Goal: Entertainment & Leisure: Consume media (video, audio)

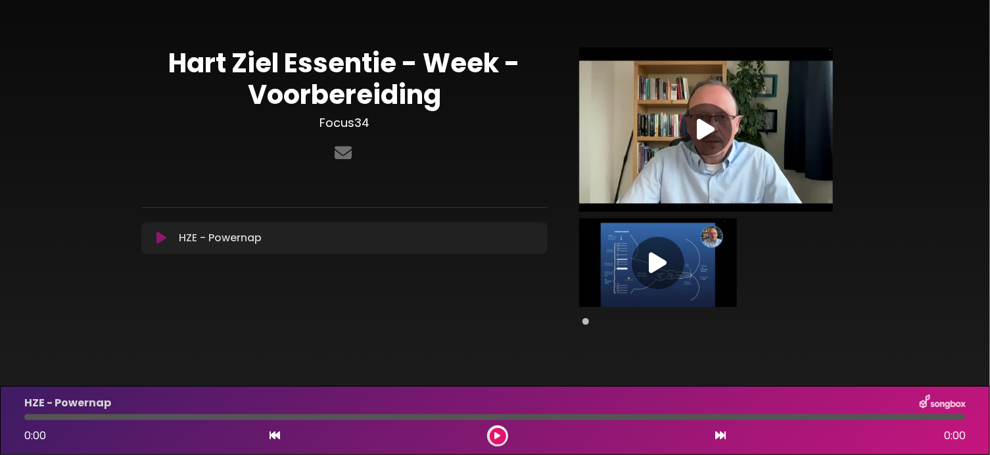
click at [709, 135] on icon at bounding box center [706, 130] width 18 height 24
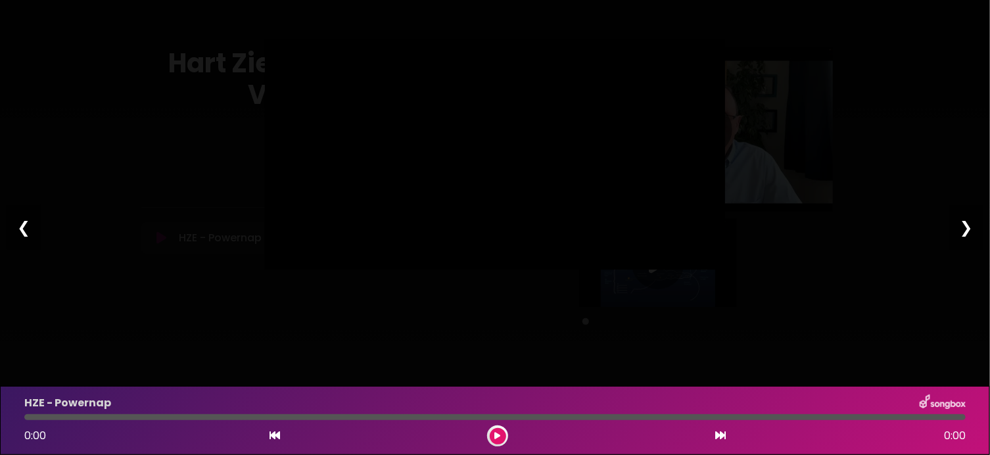
type input "****"
click at [381, 369] on div "Pause Play % buffered 02:04 00:51 46:36 Exit fullscreen Enter fullscreen Play ❮…" at bounding box center [495, 227] width 990 height 455
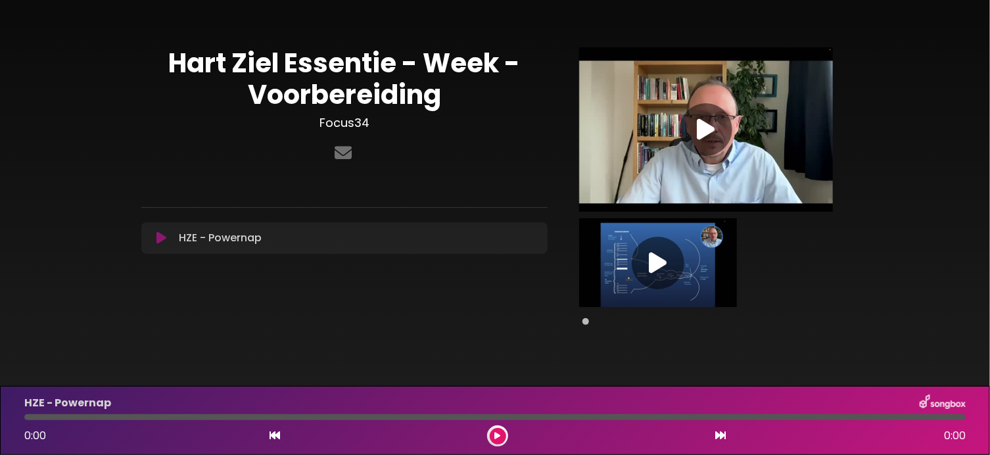
click at [700, 125] on icon at bounding box center [706, 130] width 18 height 24
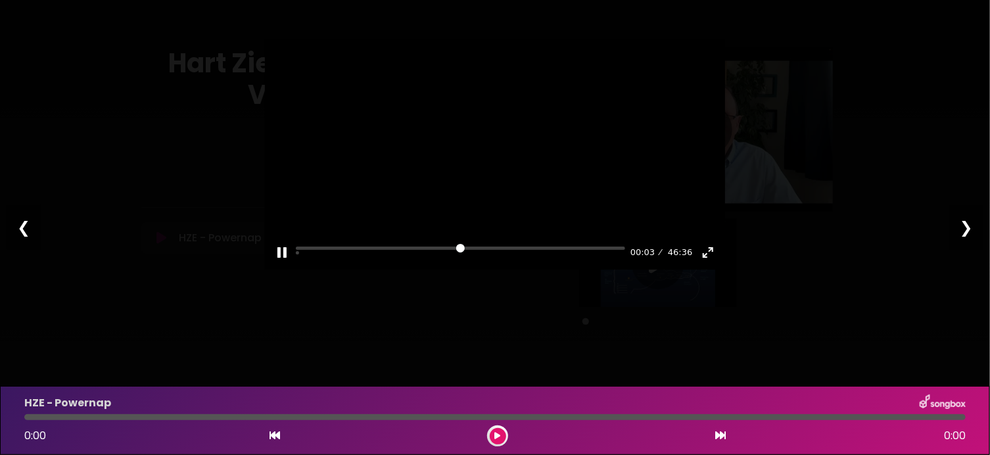
click at [305, 270] on div "Pause Play % buffered 01:30 00:03 46:36 Exit fullscreen Enter fullscreen" at bounding box center [495, 244] width 460 height 51
click at [307, 270] on div "Pause Play % buffered 01:30 00:04 46:36 Exit fullscreen Enter fullscreen" at bounding box center [495, 244] width 460 height 51
click at [303, 259] on input "Seek" at bounding box center [460, 253] width 329 height 12
click at [705, 263] on button "Exit fullscreen Enter fullscreen" at bounding box center [708, 252] width 21 height 21
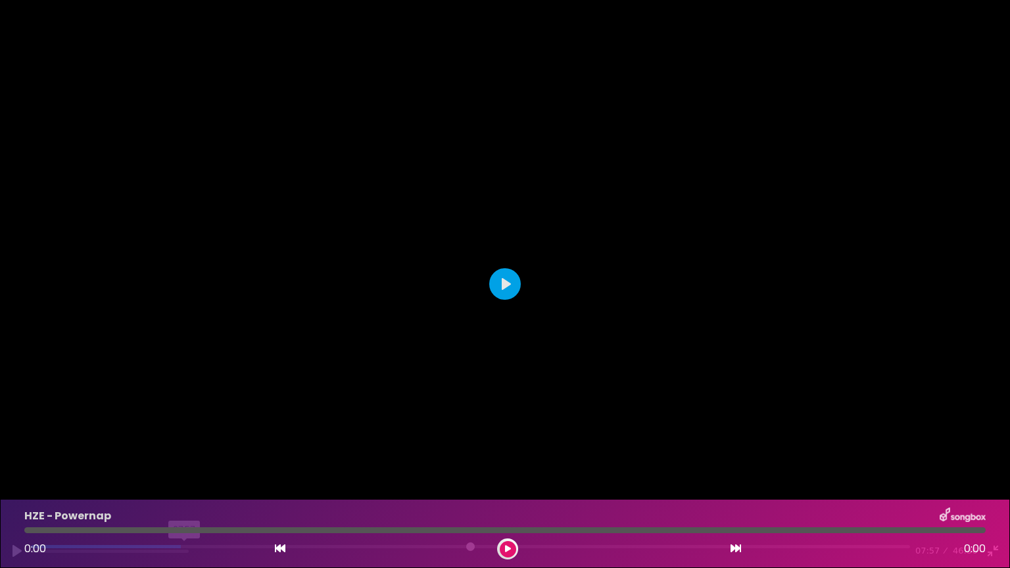
click at [185, 454] on input "Seek" at bounding box center [470, 551] width 879 height 12
click at [17, 454] on button "Pause Play" at bounding box center [17, 551] width 21 height 21
click at [11, 454] on button "Pause Play" at bounding box center [17, 551] width 21 height 21
click at [637, 454] on input "Seek" at bounding box center [470, 551] width 879 height 12
click at [871, 454] on input "Seek" at bounding box center [470, 551] width 879 height 12
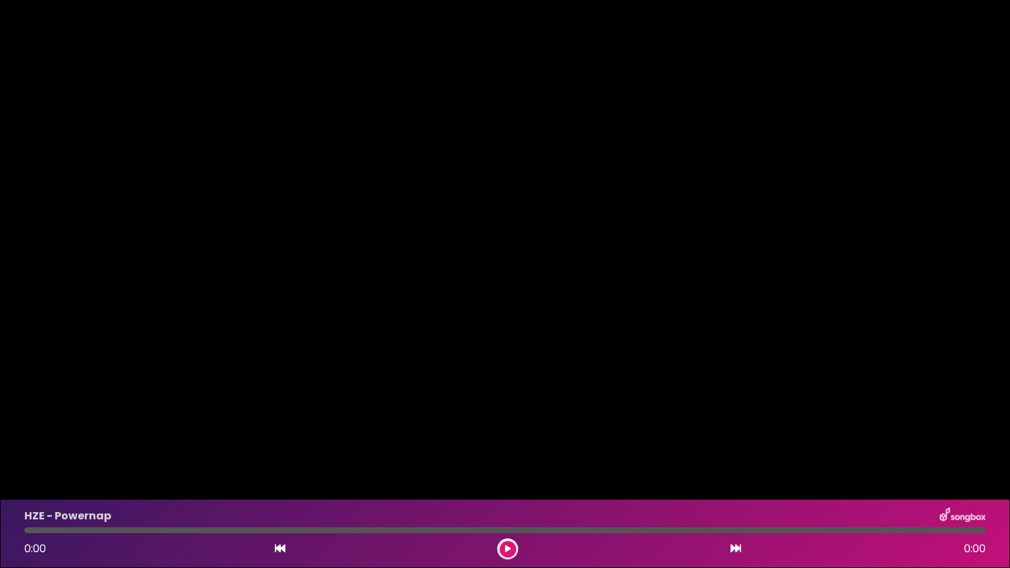
type input "***"
drag, startPoint x: 105, startPoint y: 561, endPoint x: 114, endPoint y: 560, distance: 9.3
click at [108, 454] on div "Pause Play % buffered 03:46 46:36 46:36 Exit fullscreen Enter fullscreen" at bounding box center [505, 543] width 1010 height 51
click at [990, 454] on button "Exit fullscreen Enter fullscreen" at bounding box center [993, 551] width 21 height 21
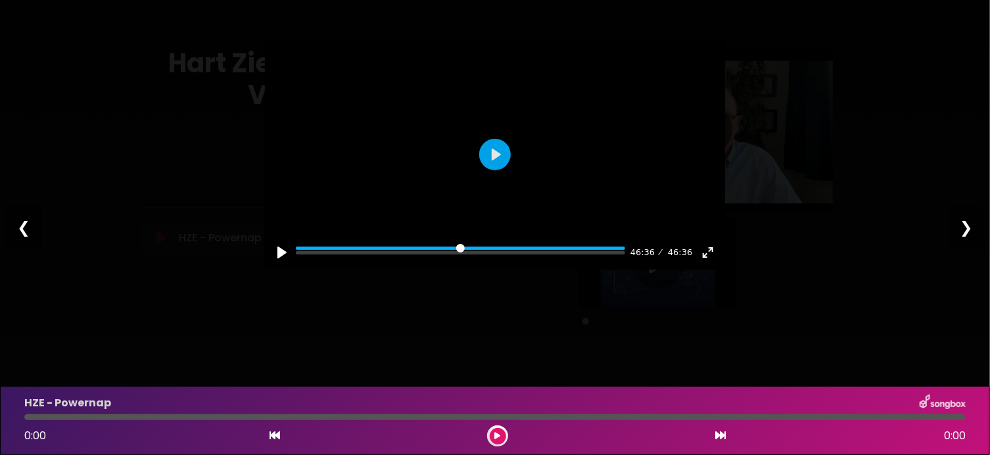
click at [19, 225] on div "❮" at bounding box center [24, 227] width 34 height 45
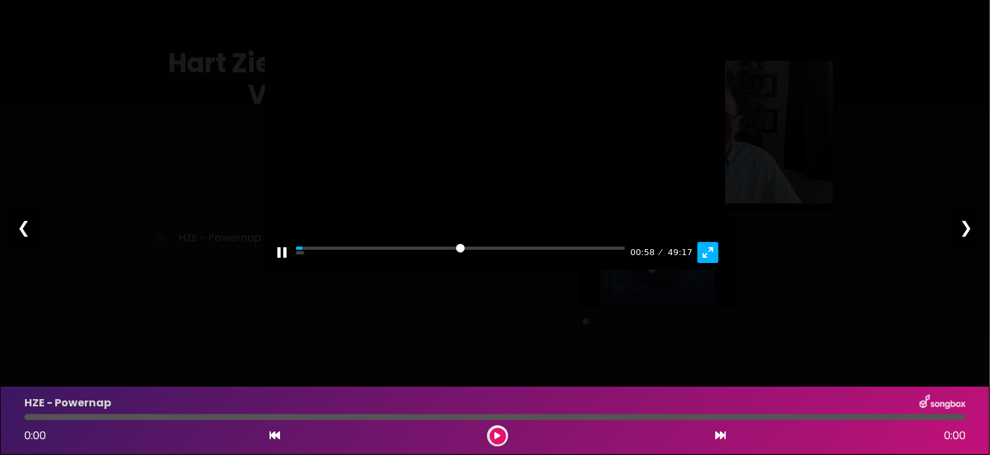
click at [708, 263] on button "Exit fullscreen Enter fullscreen" at bounding box center [708, 252] width 21 height 21
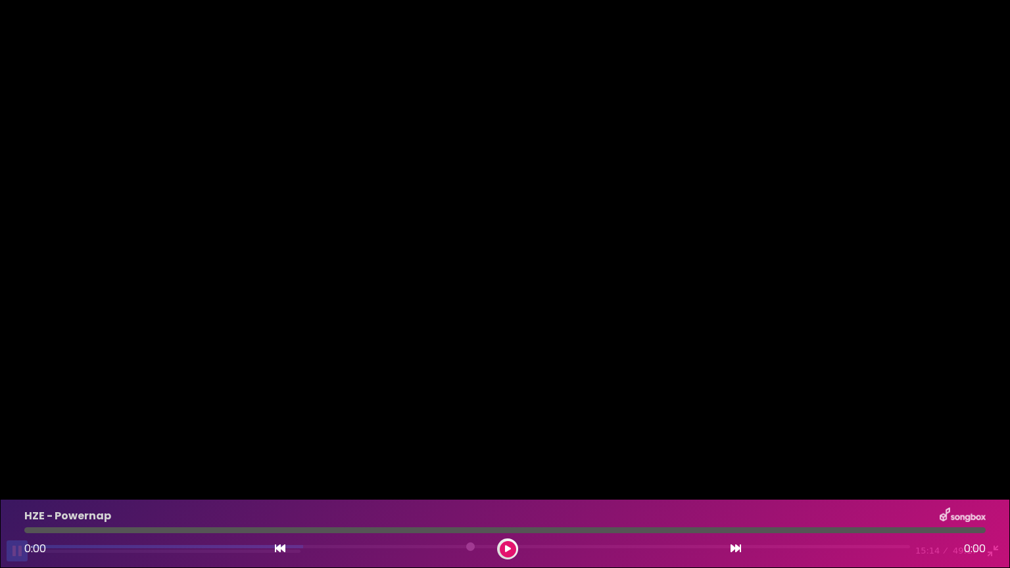
click at [22, 454] on button "Pause Play" at bounding box center [17, 551] width 21 height 21
click at [20, 454] on button "Pause Play" at bounding box center [17, 551] width 21 height 21
click at [18, 454] on button "Pause Play" at bounding box center [17, 551] width 21 height 21
click at [13, 454] on button "Pause Play" at bounding box center [17, 551] width 21 height 21
click at [12, 454] on button "Pause Play" at bounding box center [17, 551] width 21 height 21
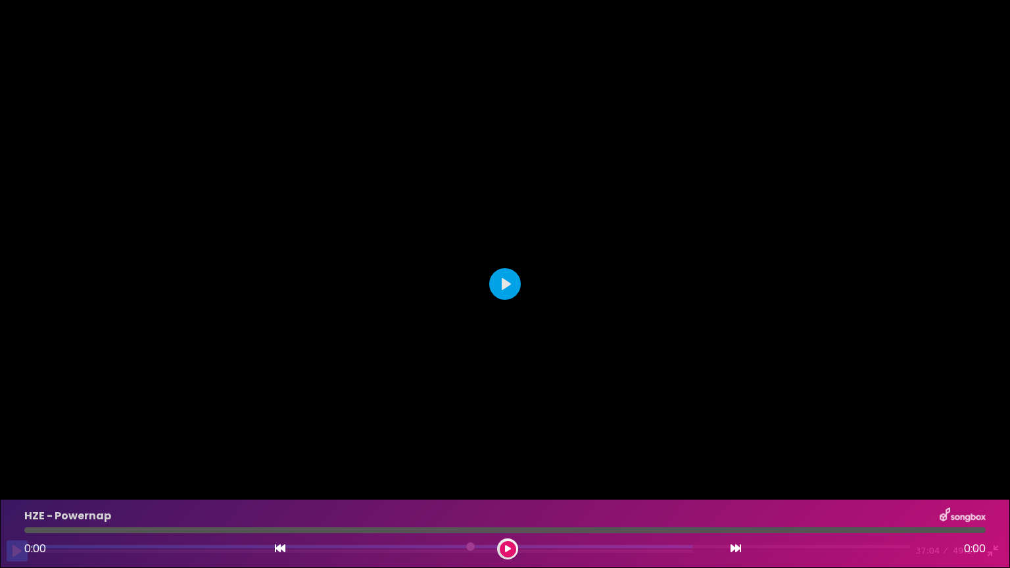
click at [18, 454] on button "Pause Play" at bounding box center [17, 551] width 21 height 21
click at [693, 454] on input "Seek" at bounding box center [470, 551] width 879 height 12
click at [990, 454] on button "Exit fullscreen Enter fullscreen" at bounding box center [993, 551] width 21 height 21
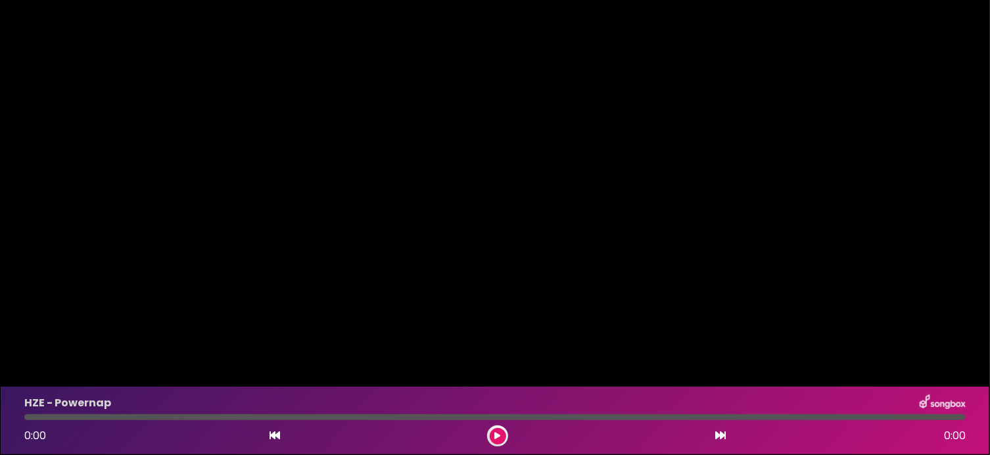
type input "*****"
